Goal: Task Accomplishment & Management: Manage account settings

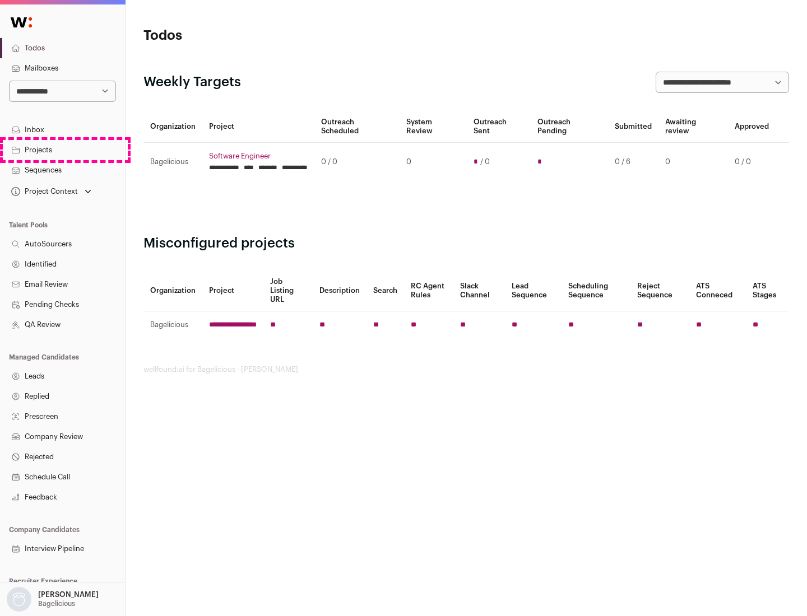
click at [62, 150] on link "Projects" at bounding box center [62, 150] width 125 height 20
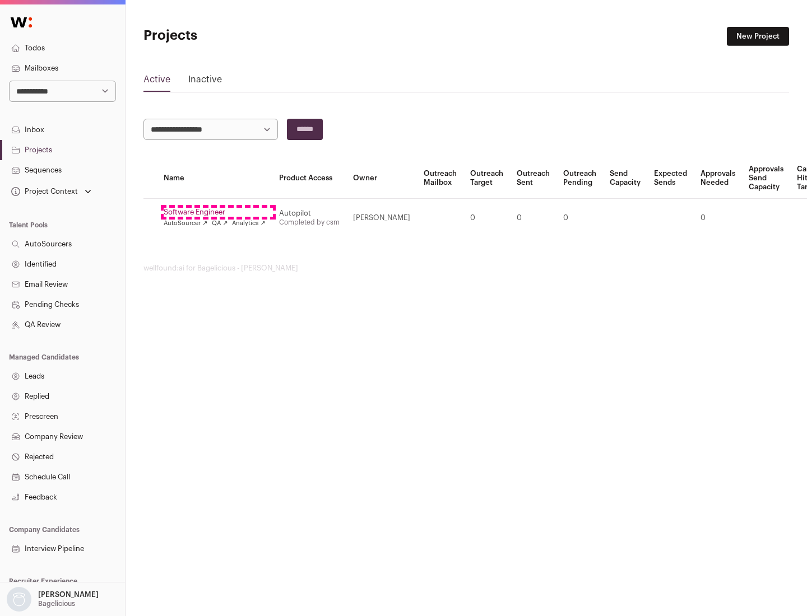
click at [218, 212] on link "Software Engineer" at bounding box center [215, 212] width 102 height 9
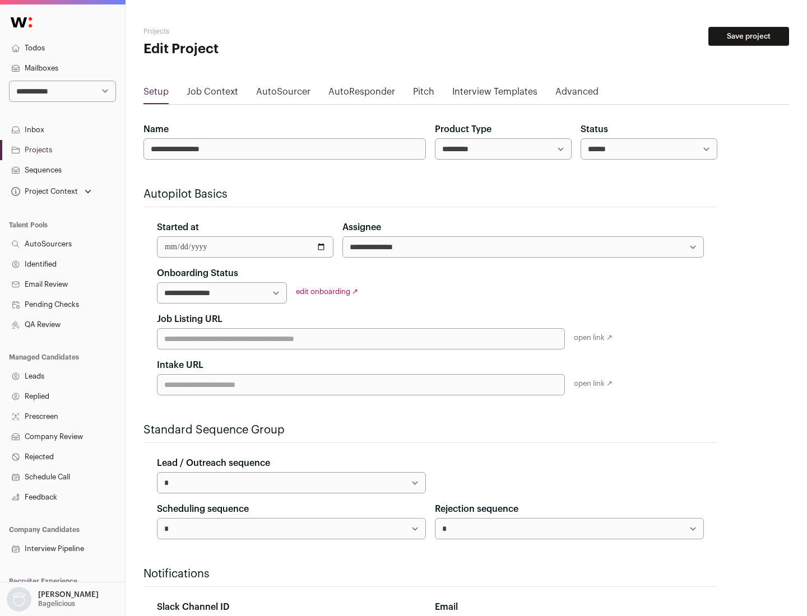
click at [748, 36] on button "Save project" at bounding box center [748, 36] width 81 height 19
